Goal: Browse casually: Explore the website without a specific task or goal

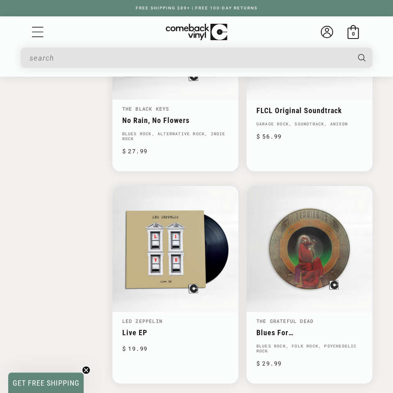
scroll to position [1239, 0]
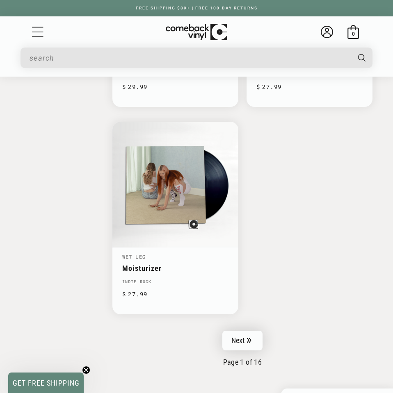
click at [247, 338] on icon "Pagination" at bounding box center [249, 340] width 5 height 5
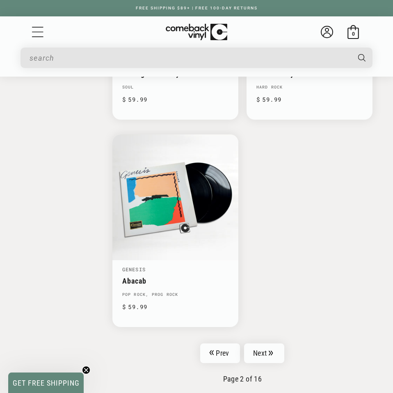
scroll to position [2194, 0]
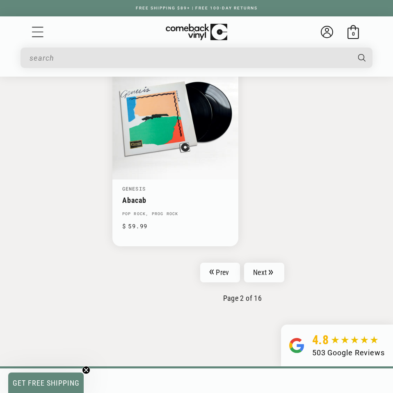
click at [262, 263] on li "Next" at bounding box center [264, 275] width 40 height 24
click at [266, 263] on link "Next" at bounding box center [264, 273] width 40 height 20
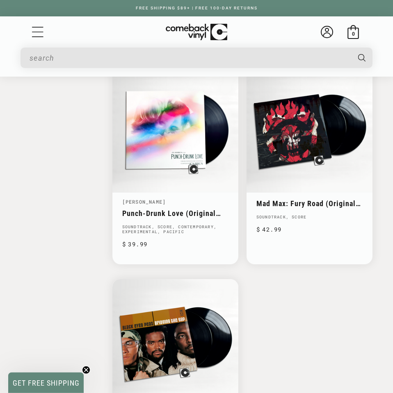
scroll to position [2066, 0]
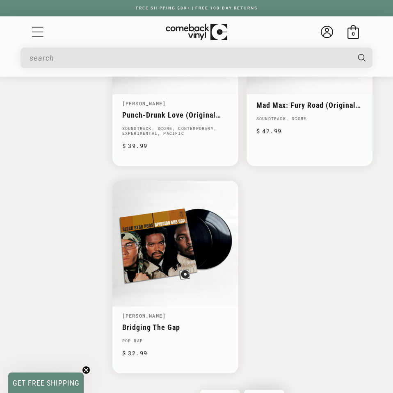
click at [265, 390] on link "Next" at bounding box center [264, 400] width 40 height 20
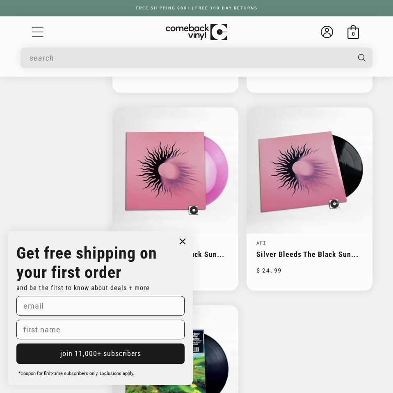
scroll to position [1928, 0]
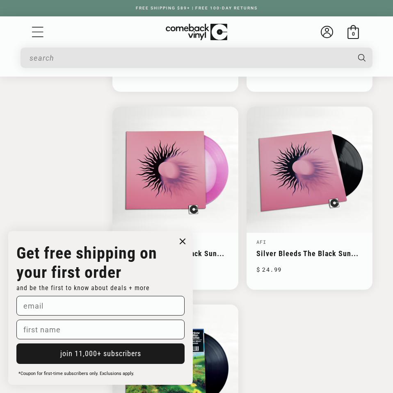
click at [180, 248] on icon "Close dialog" at bounding box center [182, 241] width 12 height 12
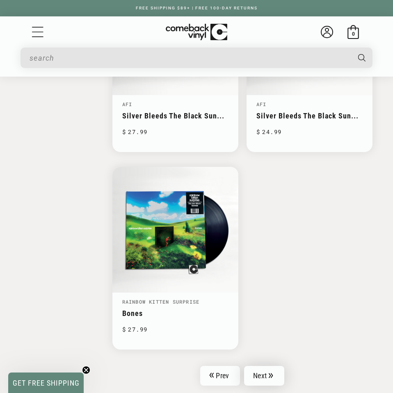
click at [268, 366] on link "Next" at bounding box center [264, 376] width 40 height 20
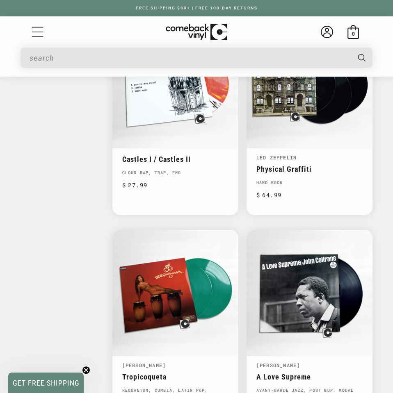
scroll to position [1790, 0]
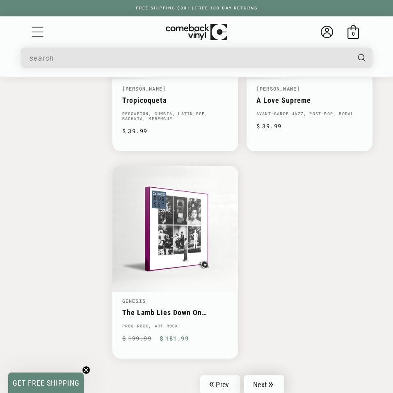
click at [265, 375] on link "Next" at bounding box center [264, 385] width 40 height 20
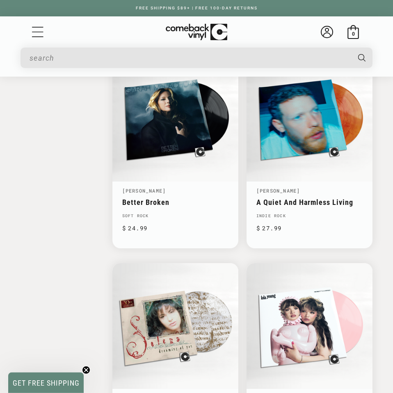
scroll to position [1033, 0]
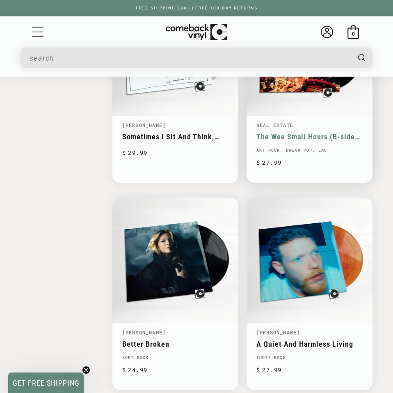
click at [285, 122] on link "Real Estate" at bounding box center [274, 125] width 37 height 7
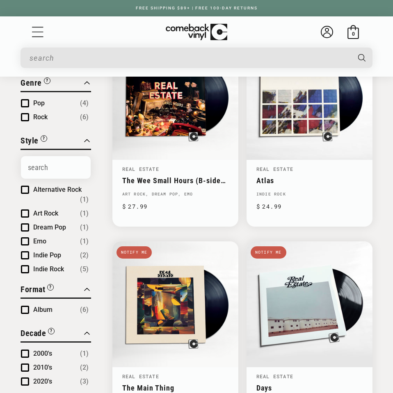
scroll to position [69, 0]
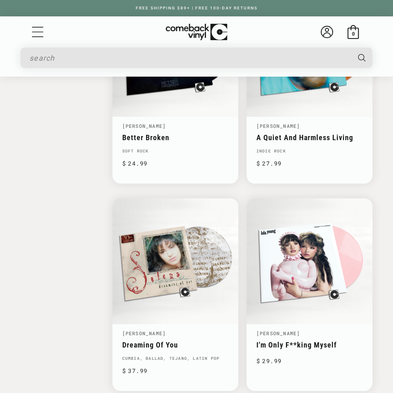
scroll to position [2066, 0]
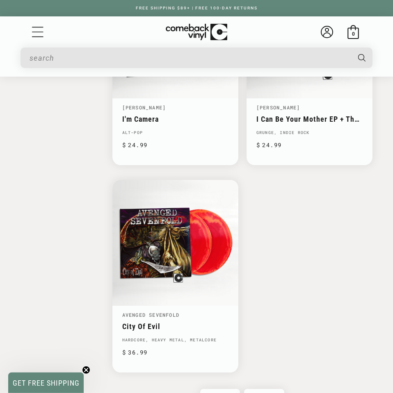
scroll to position [2135, 0]
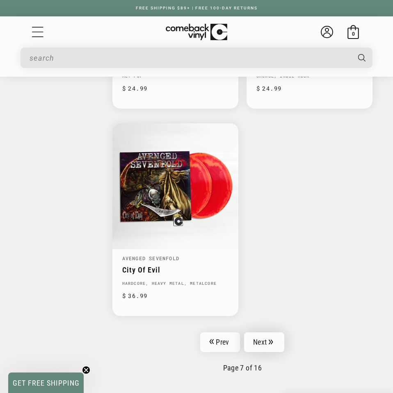
click at [264, 332] on link "Next" at bounding box center [264, 342] width 40 height 20
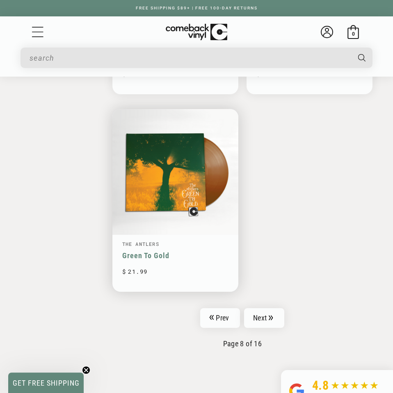
scroll to position [2135, 0]
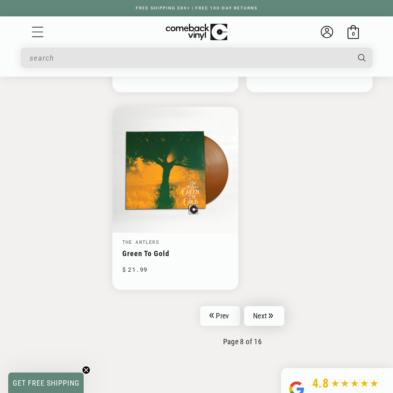
click at [268, 313] on icon "Pagination" at bounding box center [270, 315] width 5 height 5
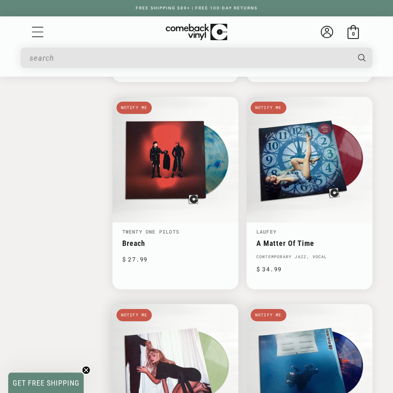
scroll to position [1584, 0]
